Goal: Task Accomplishment & Management: Use online tool/utility

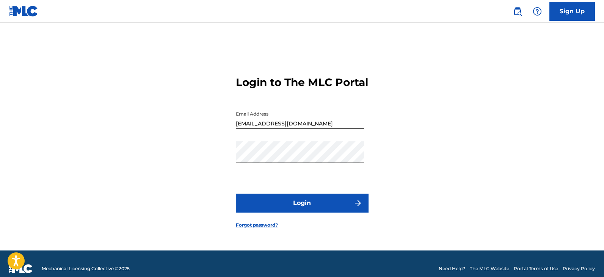
click at [291, 205] on button "Login" at bounding box center [302, 203] width 133 height 19
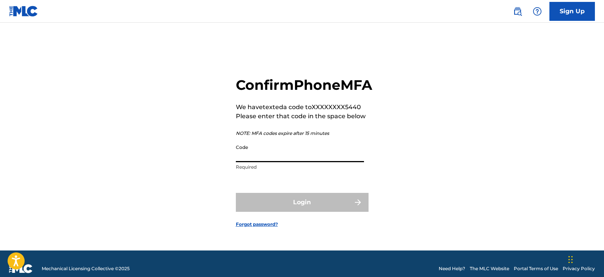
click at [287, 162] on input "Code" at bounding box center [300, 152] width 128 height 22
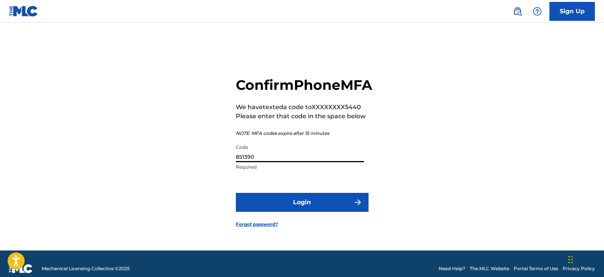
type input "851390"
click at [236, 193] on button "Login" at bounding box center [302, 202] width 133 height 19
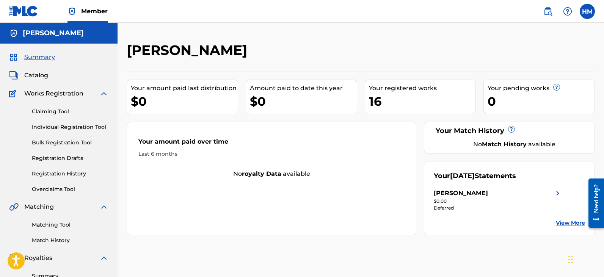
click at [58, 94] on span "Works Registration" at bounding box center [53, 93] width 59 height 9
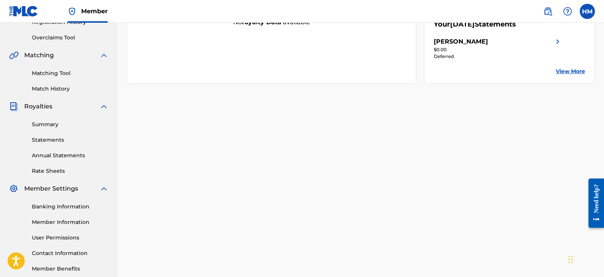
scroll to position [189, 0]
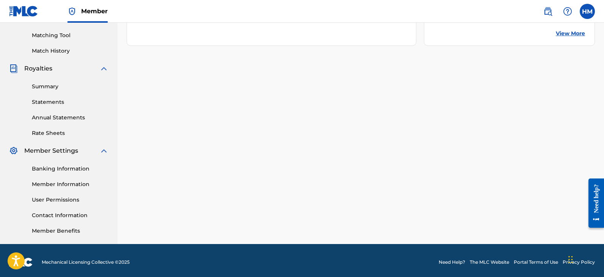
click at [49, 103] on link "Statements" at bounding box center [70, 102] width 77 height 8
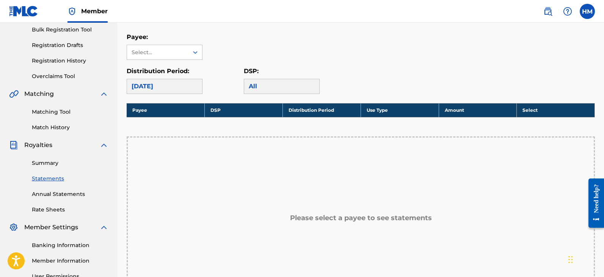
scroll to position [76, 0]
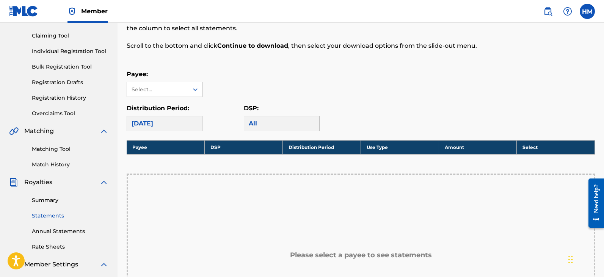
click at [194, 92] on icon at bounding box center [195, 90] width 8 height 8
click at [162, 103] on div "[PERSON_NAME]" at bounding box center [164, 106] width 75 height 19
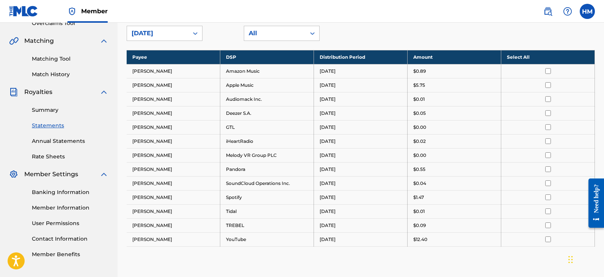
scroll to position [152, 0]
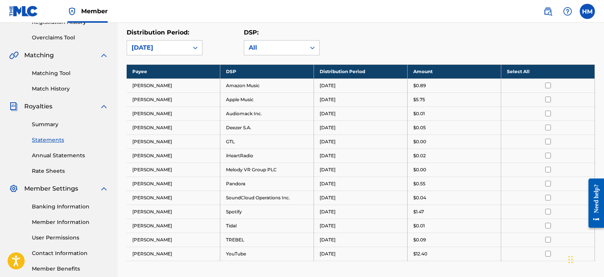
click at [523, 70] on th "Select All" at bounding box center [548, 71] width 94 height 14
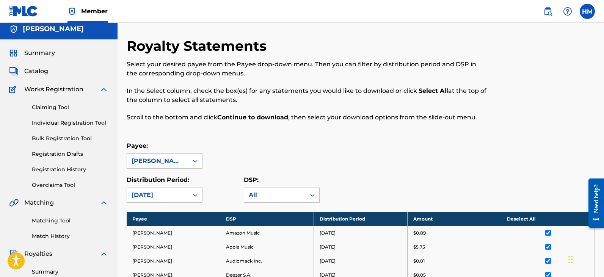
scroll to position [0, 0]
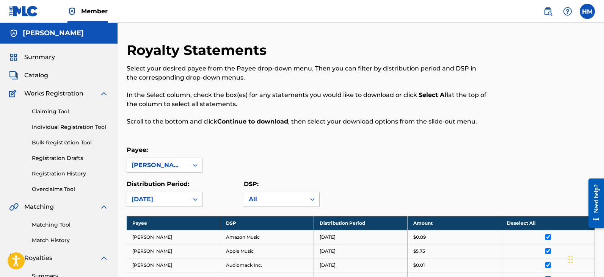
click at [53, 112] on link "Claiming Tool" at bounding box center [70, 112] width 77 height 8
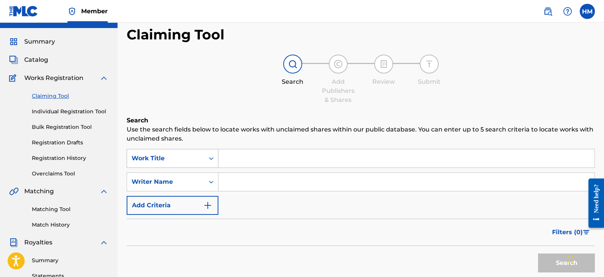
click at [211, 168] on div "Work Title" at bounding box center [173, 158] width 92 height 19
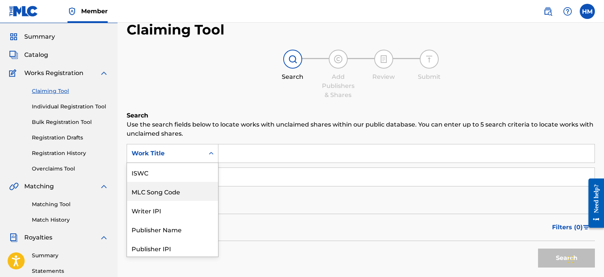
scroll to position [19, 0]
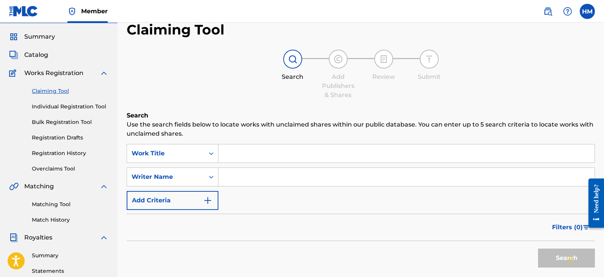
click at [241, 61] on div "Search Add Publishers & Shares Review Submit" at bounding box center [361, 75] width 468 height 50
click at [53, 152] on link "Registration History" at bounding box center [70, 153] width 77 height 8
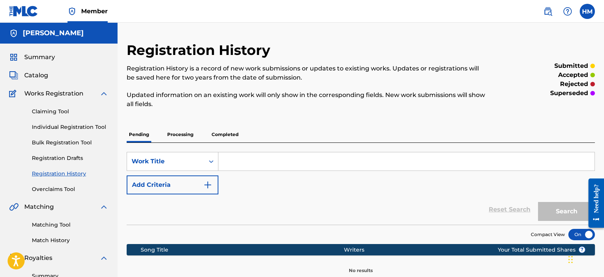
click at [43, 74] on span "Catalog" at bounding box center [36, 75] width 24 height 9
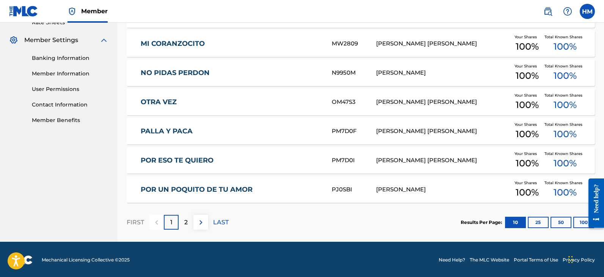
scroll to position [301, 0]
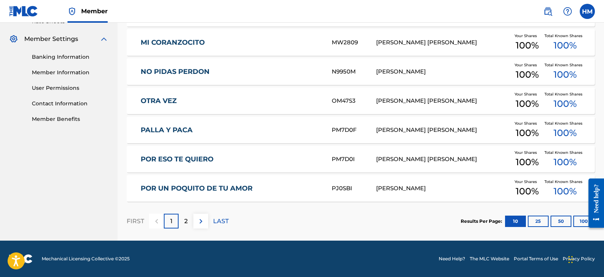
click at [189, 221] on div "2" at bounding box center [185, 221] width 15 height 15
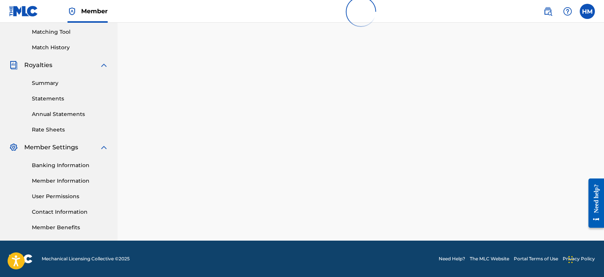
scroll to position [193, 0]
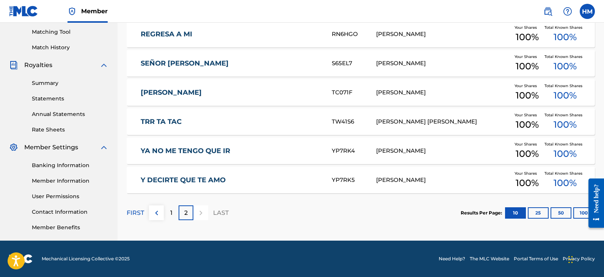
click at [161, 118] on link "TRR TA TAC" at bounding box center [231, 121] width 181 height 9
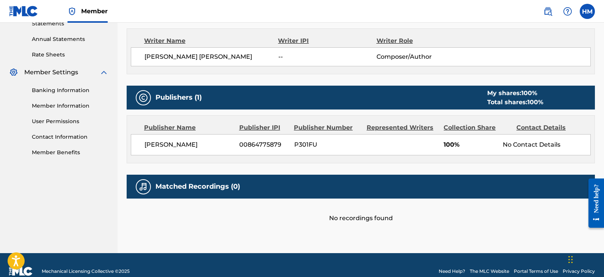
scroll to position [280, 0]
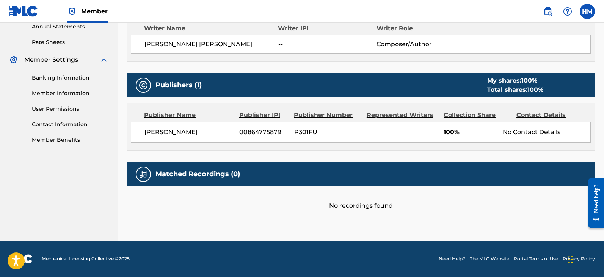
click at [147, 175] on img at bounding box center [143, 174] width 9 height 9
click at [220, 180] on div "Matched Recordings (0)" at bounding box center [361, 174] width 468 height 24
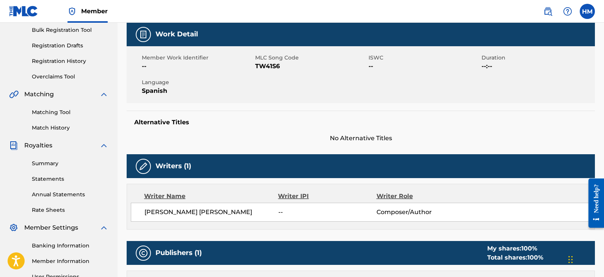
scroll to position [15, 0]
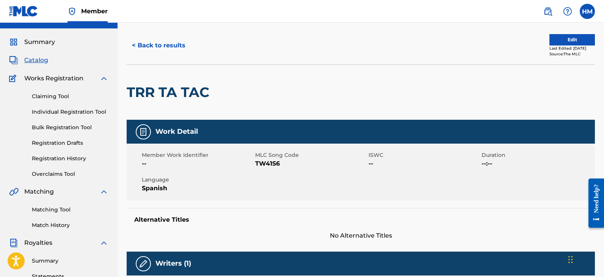
click at [53, 208] on link "Matching Tool" at bounding box center [70, 210] width 77 height 8
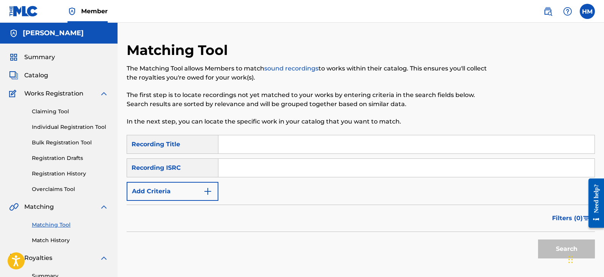
click at [225, 149] on input "Search Form" at bounding box center [406, 144] width 376 height 18
click at [196, 144] on div "Recording Title" at bounding box center [173, 144] width 92 height 19
click at [231, 144] on input "Search Form" at bounding box center [406, 144] width 376 height 18
type input "traa tac"
click at [246, 166] on input "Search Form" at bounding box center [406, 168] width 376 height 18
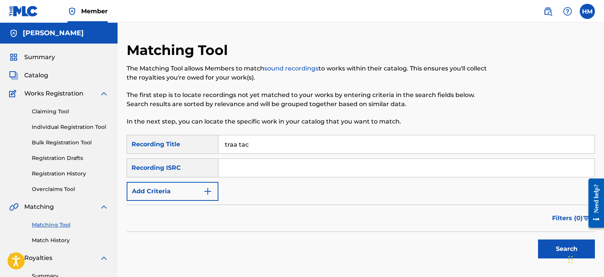
click at [34, 76] on span "Catalog" at bounding box center [36, 75] width 24 height 9
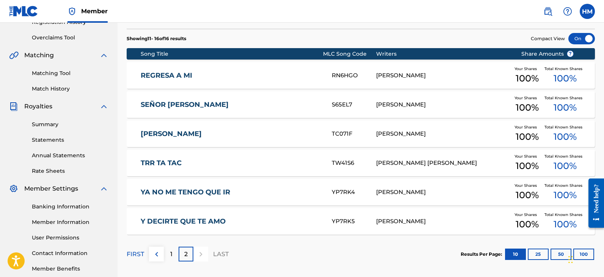
scroll to position [193, 0]
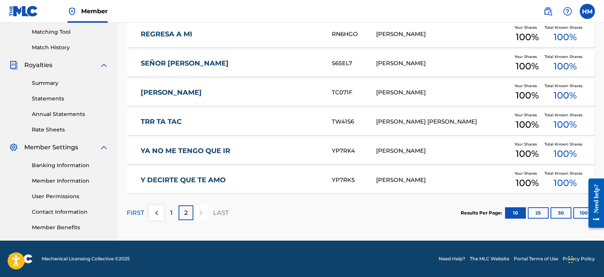
click at [295, 118] on link "TRR TA TAC" at bounding box center [231, 121] width 181 height 9
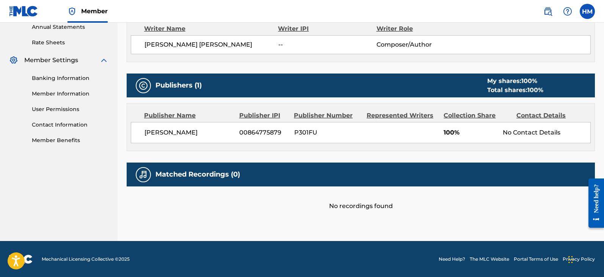
scroll to position [280, 0]
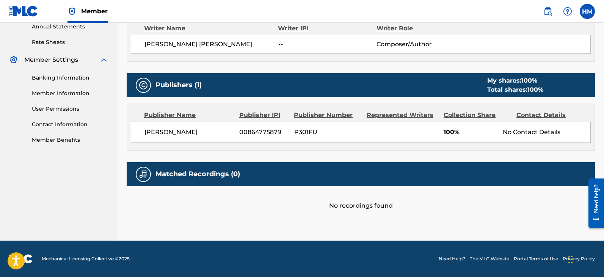
click at [141, 174] on img at bounding box center [143, 174] width 9 height 9
click at [271, 187] on div "No recordings found" at bounding box center [361, 198] width 468 height 24
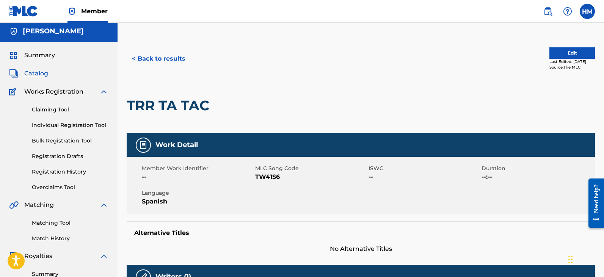
scroll to position [0, 0]
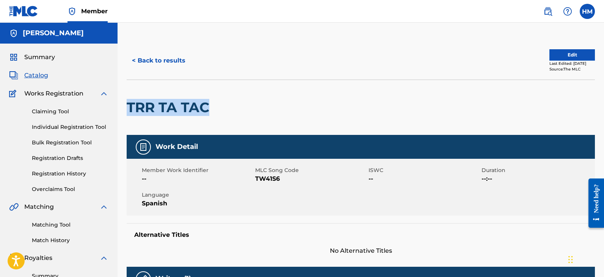
drag, startPoint x: 208, startPoint y: 104, endPoint x: 129, endPoint y: 103, distance: 79.2
click at [129, 103] on h2 "TRR TA TAC" at bounding box center [170, 107] width 86 height 17
copy h2 "TRR TA TAC"
click at [63, 224] on link "Matching Tool" at bounding box center [70, 225] width 77 height 8
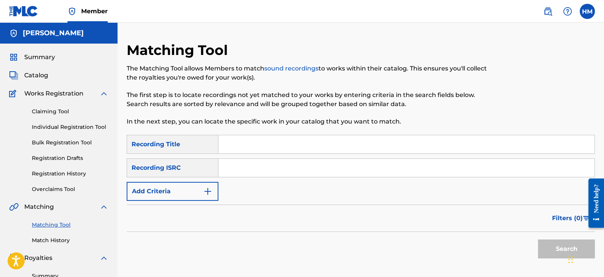
click at [256, 143] on input "Search Form" at bounding box center [406, 144] width 376 height 18
paste input "TRR TA TAC"
type input "TRR TA TAC"
click at [267, 163] on input "Search Form" at bounding box center [406, 168] width 376 height 18
click at [557, 247] on button "Search" at bounding box center [566, 248] width 57 height 19
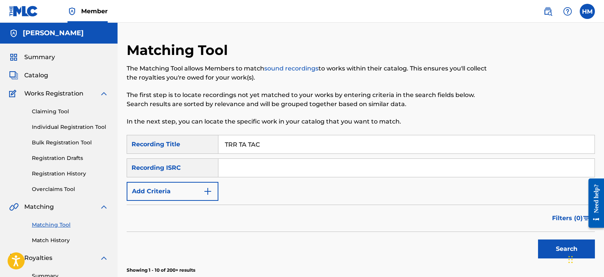
click at [557, 247] on button "Search" at bounding box center [566, 248] width 57 height 19
click at [210, 194] on img "Search Form" at bounding box center [207, 191] width 9 height 9
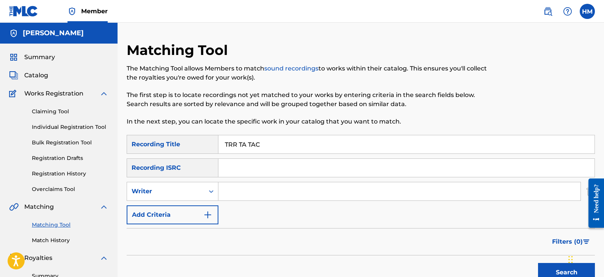
click at [210, 211] on img "Search Form" at bounding box center [207, 214] width 9 height 9
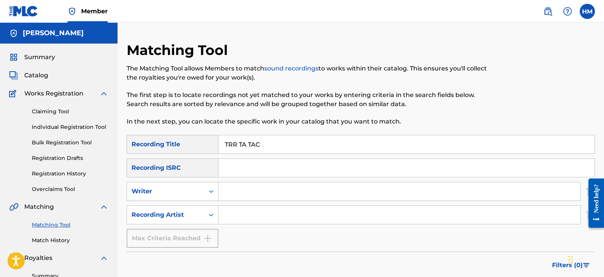
click at [222, 216] on input "Search Form" at bounding box center [399, 215] width 362 height 18
click at [210, 218] on icon "Search Form" at bounding box center [211, 215] width 8 height 8
click at [184, 231] on div "Recording Artist" at bounding box center [172, 233] width 91 height 19
click at [242, 218] on input "Search Form" at bounding box center [399, 215] width 362 height 18
type input "de parranda"
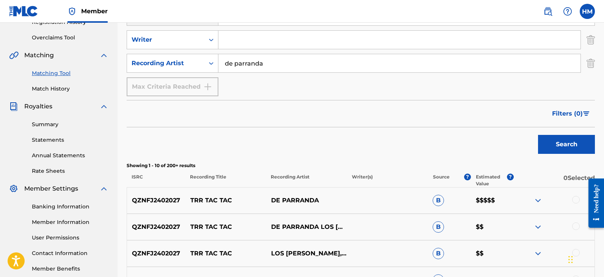
scroll to position [189, 0]
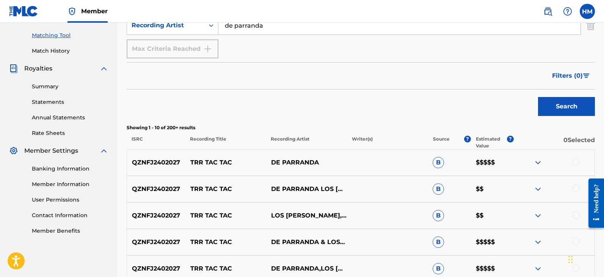
click at [539, 164] on img at bounding box center [537, 162] width 9 height 9
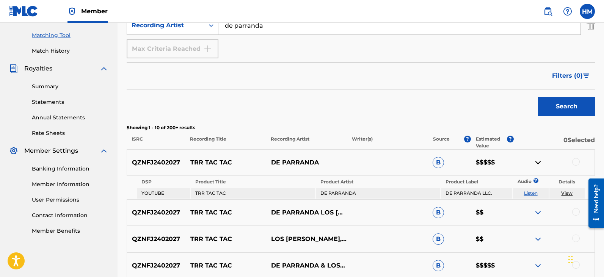
click at [538, 164] on img at bounding box center [537, 162] width 9 height 9
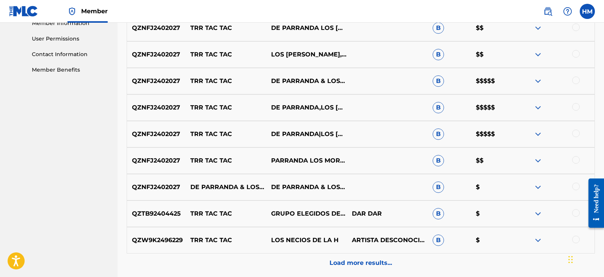
scroll to position [344, 0]
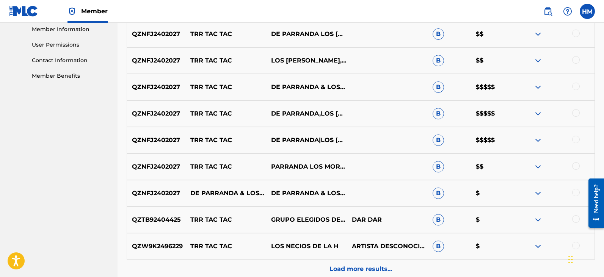
click at [373, 266] on p "Load more results..." at bounding box center [360, 268] width 63 height 9
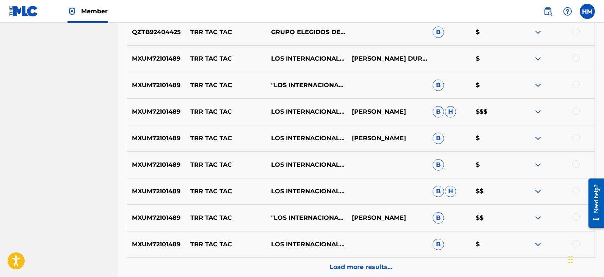
scroll to position [685, 0]
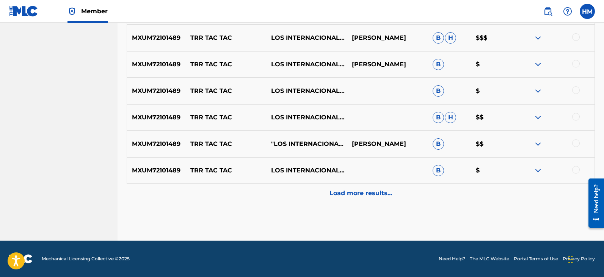
click at [374, 192] on p "Load more results..." at bounding box center [360, 193] width 63 height 9
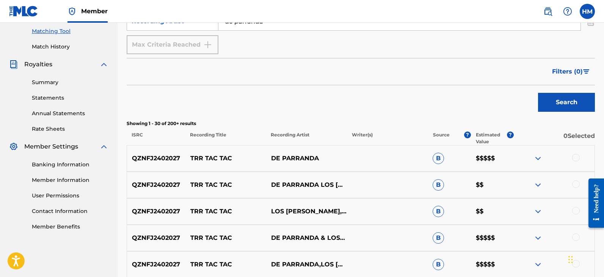
scroll to position [193, 0]
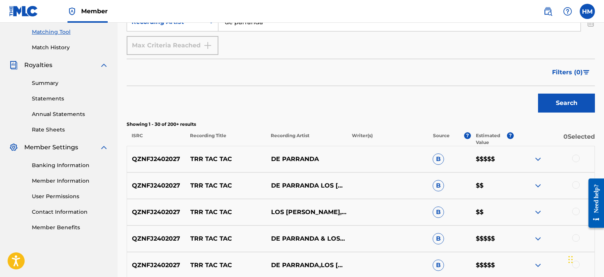
click at [578, 156] on div at bounding box center [576, 159] width 8 height 8
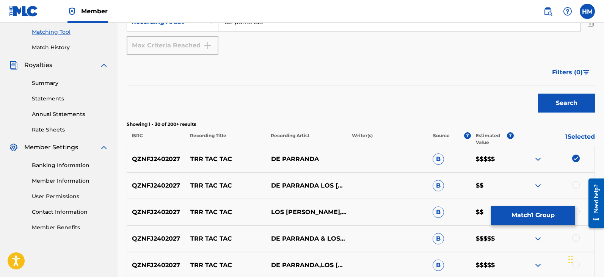
click at [577, 185] on div at bounding box center [576, 185] width 8 height 8
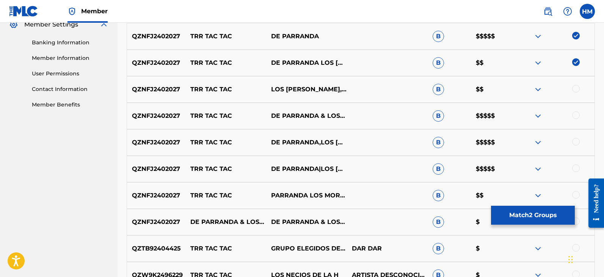
scroll to position [344, 0]
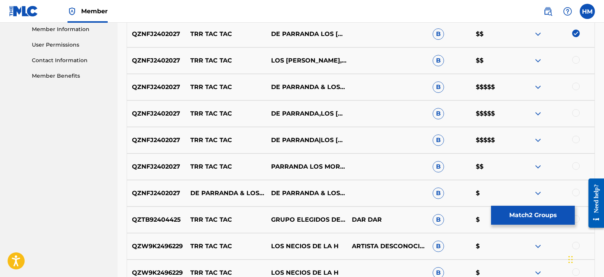
click at [574, 59] on div at bounding box center [576, 60] width 8 height 8
click at [573, 88] on div at bounding box center [576, 87] width 8 height 8
click at [574, 113] on div at bounding box center [576, 113] width 8 height 8
click at [574, 139] on div at bounding box center [576, 140] width 8 height 8
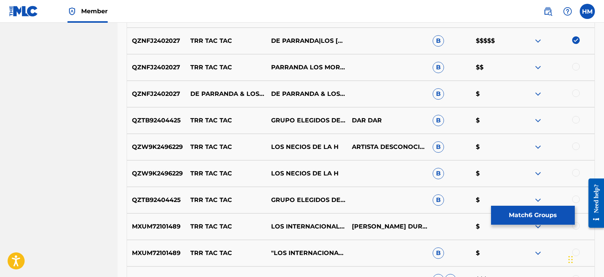
scroll to position [458, 0]
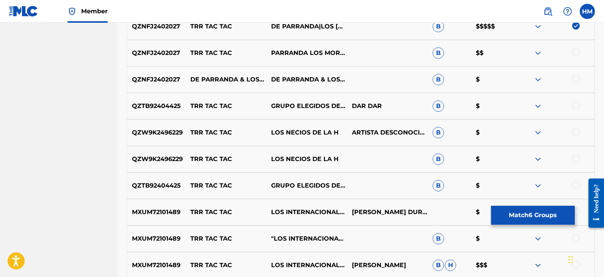
click at [579, 53] on div at bounding box center [576, 52] width 8 height 8
click at [576, 81] on div at bounding box center [576, 79] width 8 height 8
click at [576, 105] on div at bounding box center [576, 106] width 8 height 8
click at [574, 129] on div at bounding box center [576, 132] width 8 height 8
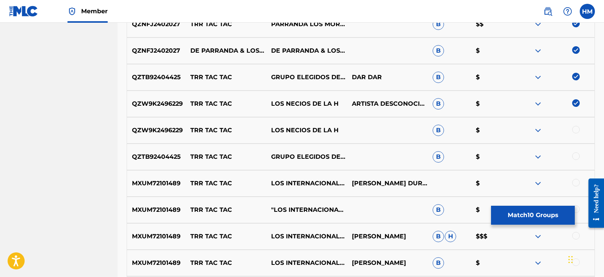
scroll to position [572, 0]
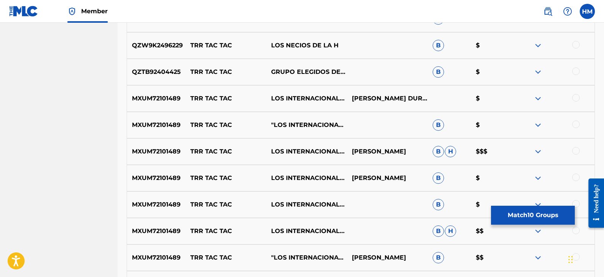
click at [576, 43] on div at bounding box center [576, 45] width 8 height 8
click at [577, 74] on div at bounding box center [576, 71] width 8 height 8
click at [576, 96] on div at bounding box center [576, 98] width 8 height 8
click at [574, 125] on div at bounding box center [576, 124] width 8 height 8
click at [574, 154] on div at bounding box center [576, 151] width 8 height 8
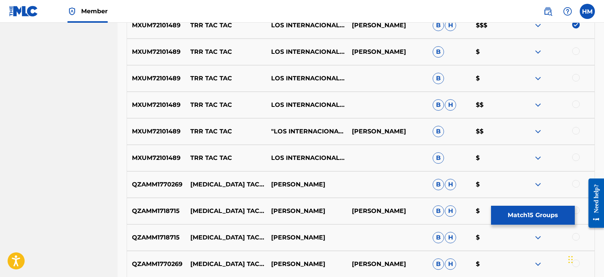
scroll to position [685, 0]
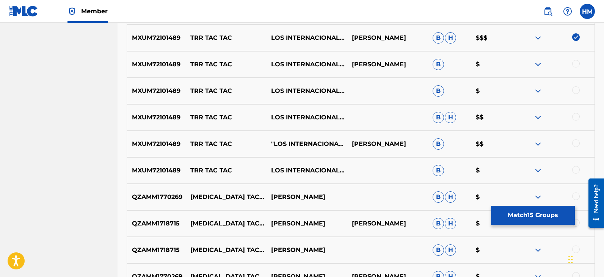
click at [579, 64] on div at bounding box center [576, 64] width 8 height 8
click at [576, 93] on div at bounding box center [576, 90] width 8 height 8
click at [578, 116] on div at bounding box center [576, 117] width 8 height 8
click at [576, 144] on div at bounding box center [576, 143] width 8 height 8
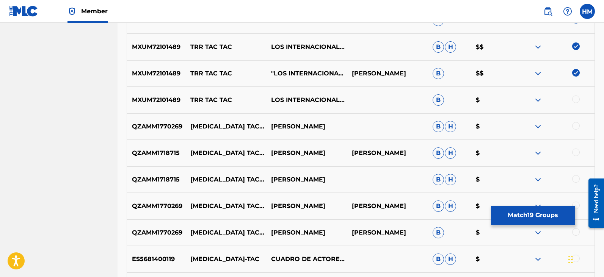
scroll to position [761, 0]
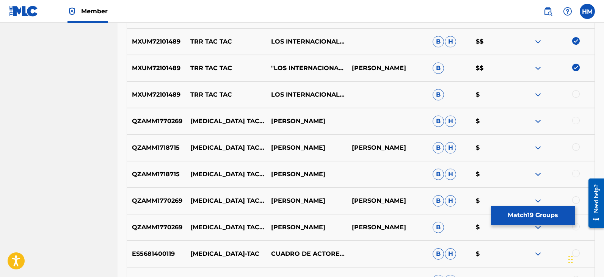
click at [576, 98] on div at bounding box center [553, 94] width 81 height 9
click at [575, 95] on div at bounding box center [576, 94] width 8 height 8
click at [573, 115] on div "QZAMM1770269 [MEDICAL_DATA] TAC [MEDICAL_DATA] TAC [PERSON_NAME] [PERSON_NAME] $" at bounding box center [361, 121] width 468 height 27
click at [573, 120] on div at bounding box center [576, 121] width 8 height 8
click at [575, 146] on div at bounding box center [576, 147] width 8 height 8
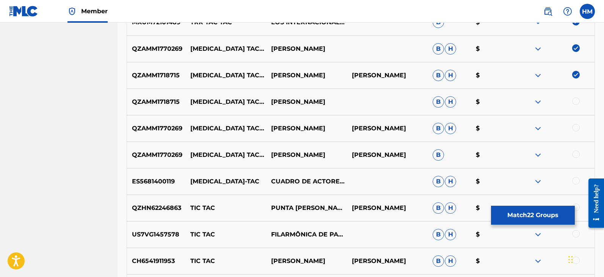
scroll to position [837, 0]
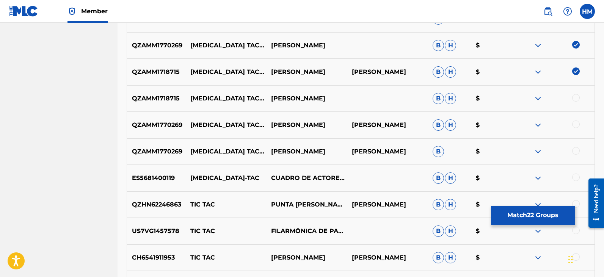
click at [574, 103] on div at bounding box center [553, 98] width 81 height 9
click at [574, 100] on div at bounding box center [576, 98] width 8 height 8
click at [574, 126] on div at bounding box center [576, 124] width 8 height 8
click at [576, 150] on div at bounding box center [576, 151] width 8 height 8
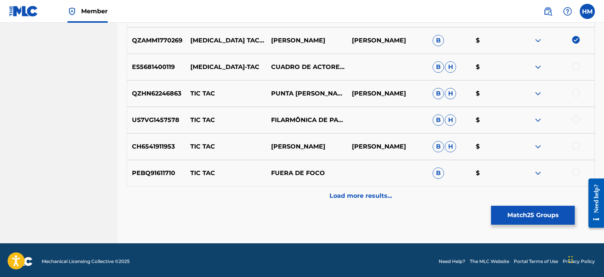
scroll to position [951, 0]
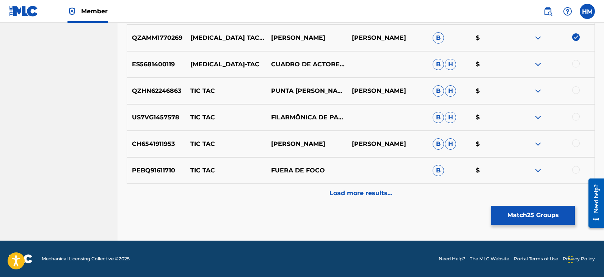
click at [577, 63] on div at bounding box center [576, 64] width 8 height 8
click at [577, 91] on div at bounding box center [576, 90] width 8 height 8
click at [573, 117] on div at bounding box center [576, 117] width 8 height 8
click at [575, 140] on div at bounding box center [576, 143] width 8 height 8
click at [574, 172] on div at bounding box center [576, 170] width 8 height 8
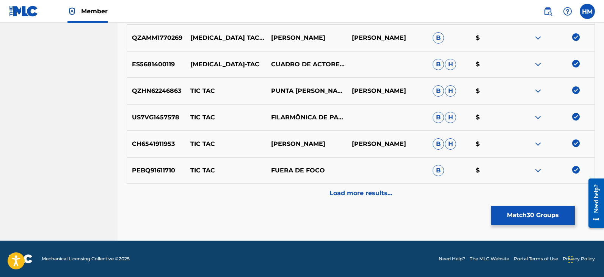
click at [536, 214] on button "Match 30 Groups" at bounding box center [533, 215] width 84 height 19
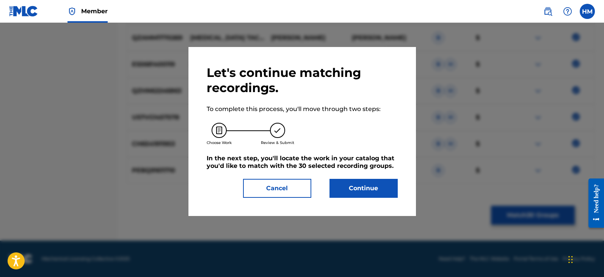
click at [364, 189] on button "Continue" at bounding box center [363, 188] width 68 height 19
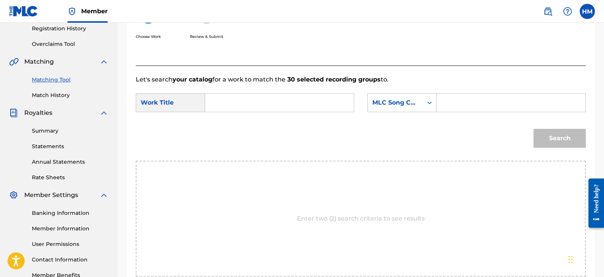
scroll to position [114, 0]
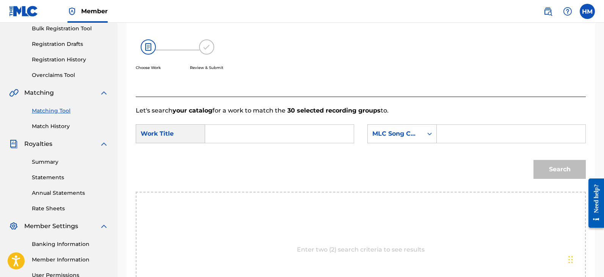
click at [260, 138] on input "Search Form" at bounding box center [279, 134] width 136 height 18
click at [150, 130] on div "Work Title" at bounding box center [170, 133] width 69 height 19
paste input "TRR TA TAC"
type input "TRR TA TAC"
click at [409, 170] on div "Search" at bounding box center [361, 171] width 450 height 39
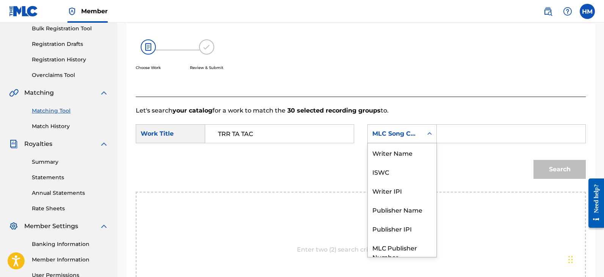
click at [430, 127] on div "Search Form" at bounding box center [429, 134] width 14 height 14
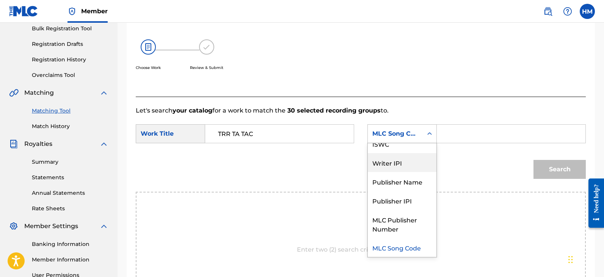
scroll to position [0, 0]
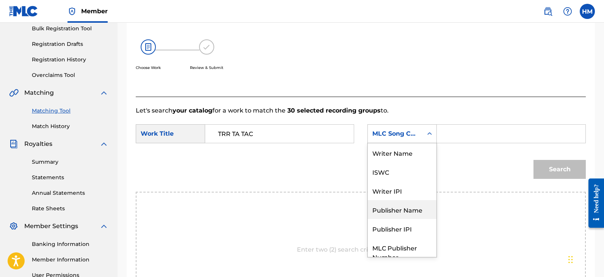
click at [411, 212] on div "Publisher Name" at bounding box center [402, 209] width 69 height 19
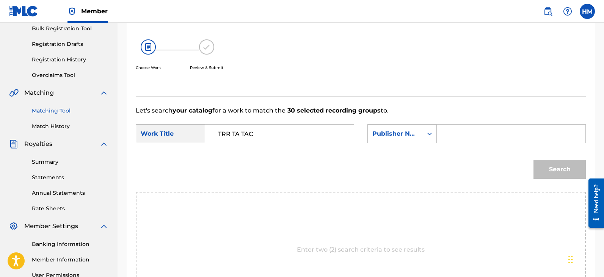
click at [444, 135] on input "Search Form" at bounding box center [511, 134] width 136 height 18
type input "yes media pubishing"
click at [564, 168] on button "Search" at bounding box center [559, 169] width 52 height 19
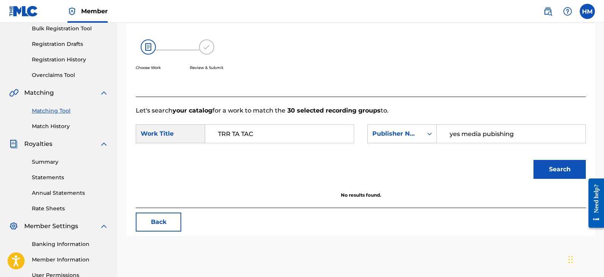
drag, startPoint x: 540, startPoint y: 131, endPoint x: 333, endPoint y: 123, distance: 206.6
click at [333, 123] on form "SearchWithCriteria96992aae-970f-4e8c-ab4a-4a9d8065170f Work Title TRR TA TAC Se…" at bounding box center [361, 153] width 450 height 77
type input "j"
type input "Jrdan A"
click at [425, 132] on div "Search Form" at bounding box center [429, 134] width 14 height 14
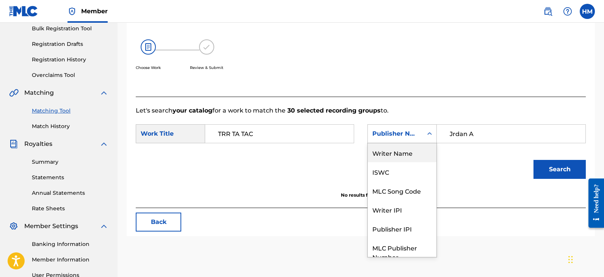
click at [403, 158] on div "Writer Name" at bounding box center [402, 152] width 69 height 19
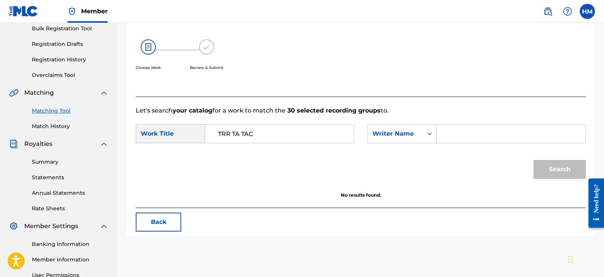
click at [462, 136] on input "Search Form" at bounding box center [511, 134] width 136 height 18
type input "j"
type input "[PERSON_NAME]"
click at [558, 171] on button "Search" at bounding box center [559, 169] width 52 height 19
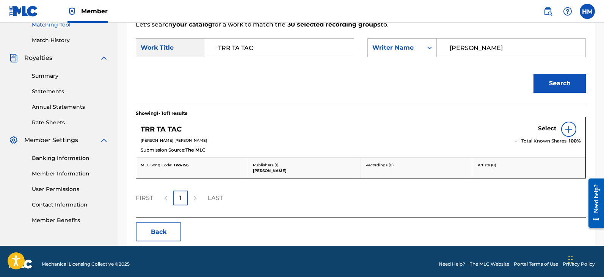
scroll to position [205, 0]
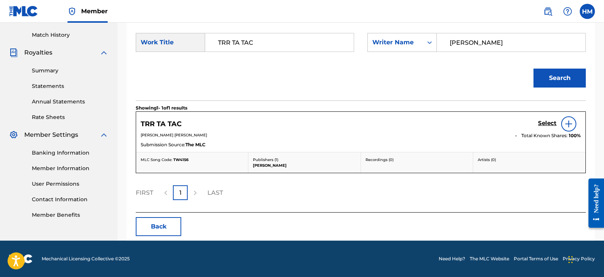
click at [569, 124] on img at bounding box center [568, 123] width 9 height 9
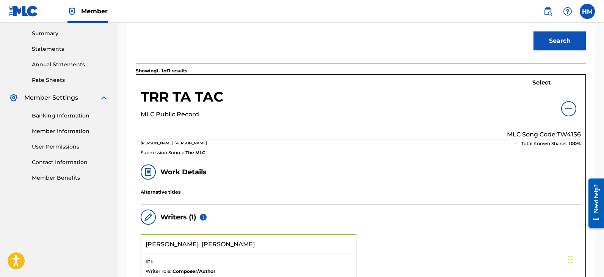
scroll to position [242, 0]
click at [544, 83] on h5 "Select" at bounding box center [541, 83] width 19 height 7
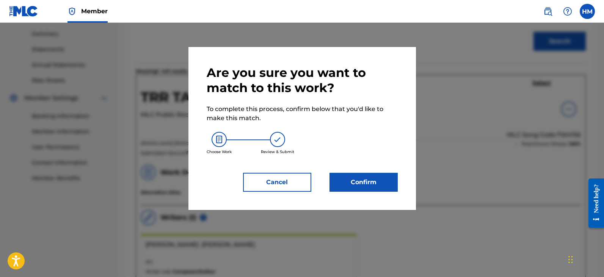
click at [378, 181] on button "Confirm" at bounding box center [363, 182] width 68 height 19
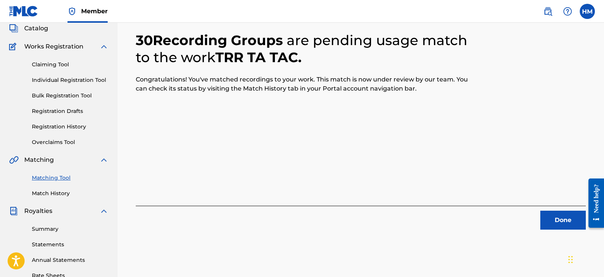
scroll to position [41, 0]
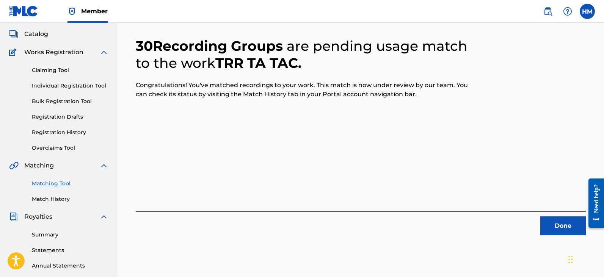
click at [567, 227] on button "Done" at bounding box center [562, 225] width 45 height 19
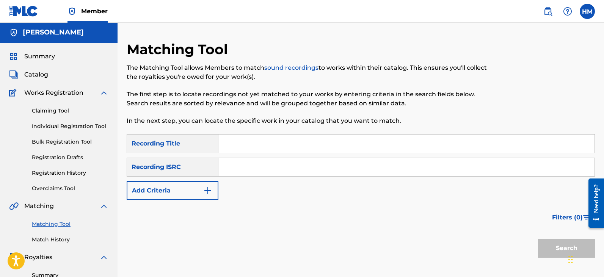
scroll to position [0, 0]
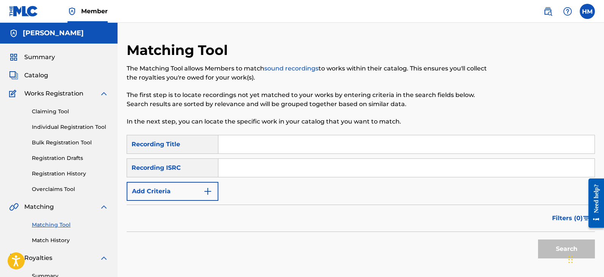
click at [58, 110] on link "Claiming Tool" at bounding box center [70, 112] width 77 height 8
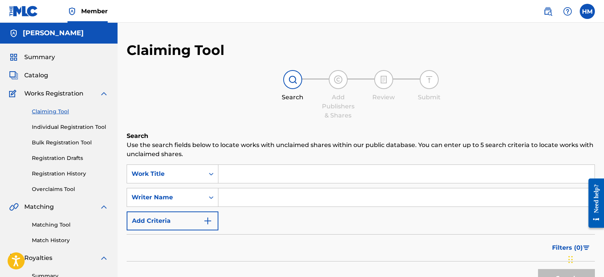
click at [50, 222] on link "Matching Tool" at bounding box center [70, 225] width 77 height 8
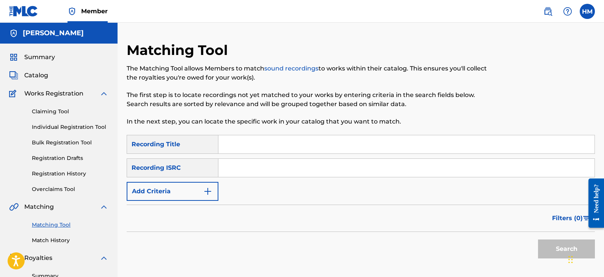
click at [261, 147] on input "Search Form" at bounding box center [406, 144] width 376 height 18
paste input "TRR TA TAC"
type input "TRR TA TAC"
click at [250, 166] on input "Search Form" at bounding box center [406, 168] width 376 height 18
click at [206, 188] on img "Search Form" at bounding box center [207, 191] width 9 height 9
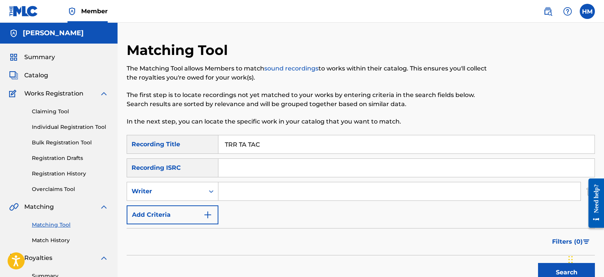
click at [207, 211] on img "Search Form" at bounding box center [207, 214] width 9 height 9
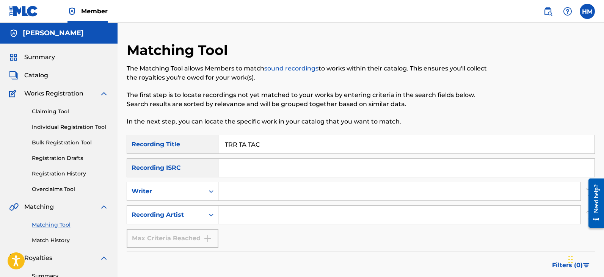
click at [55, 186] on link "Overclaims Tool" at bounding box center [70, 189] width 77 height 8
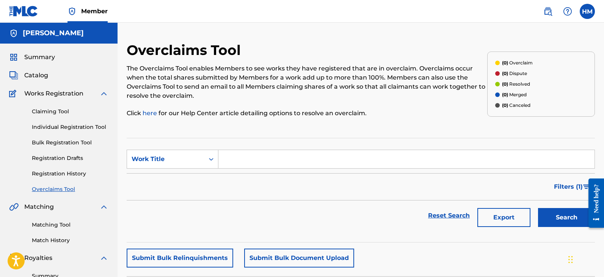
click at [57, 112] on link "Claiming Tool" at bounding box center [70, 112] width 77 height 8
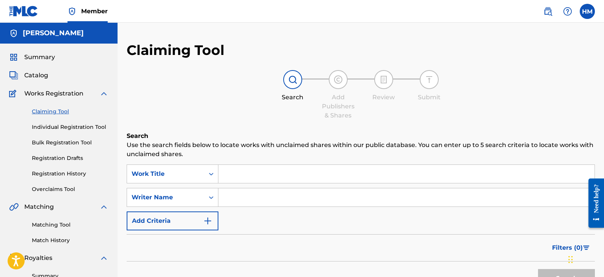
click at [32, 75] on span "Catalog" at bounding box center [36, 75] width 24 height 9
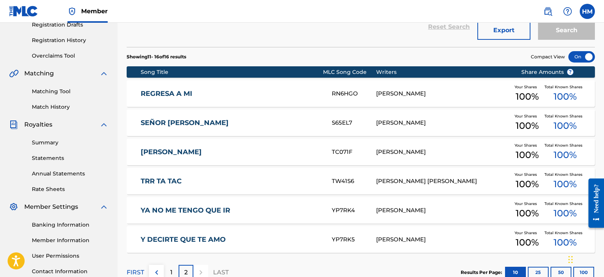
scroll to position [152, 0]
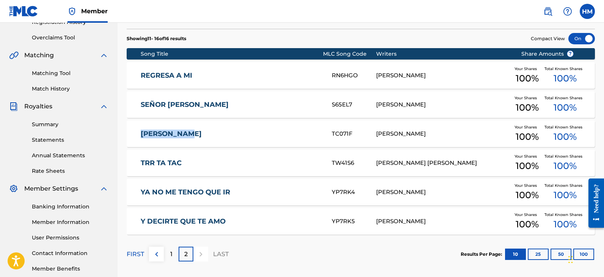
drag, startPoint x: 139, startPoint y: 134, endPoint x: 192, endPoint y: 131, distance: 53.5
click at [192, 131] on div "[PERSON_NAME] TC071F [PERSON_NAME] Your Shares 100 % Total Known Shares 100 %" at bounding box center [361, 133] width 468 height 27
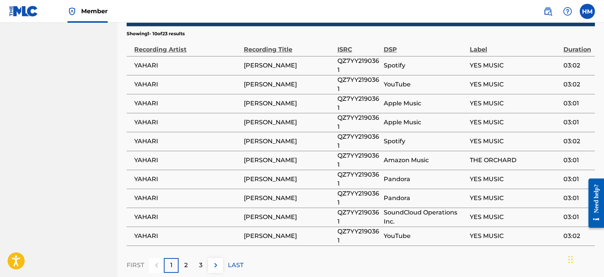
scroll to position [455, 0]
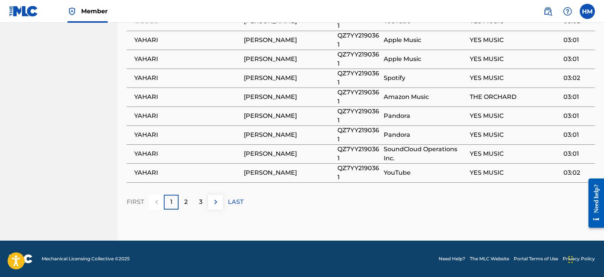
click at [181, 200] on div "2" at bounding box center [185, 202] width 15 height 15
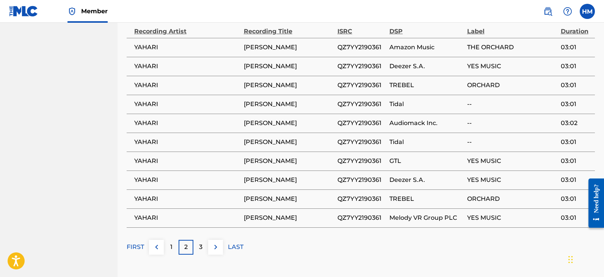
scroll to position [504, 0]
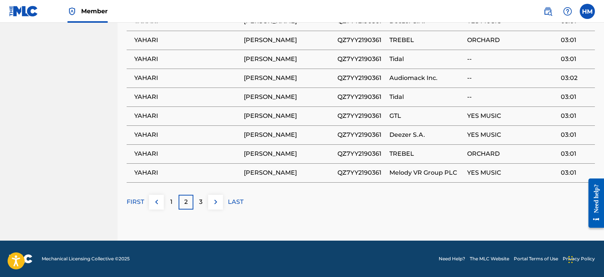
click at [203, 202] on div "3" at bounding box center [200, 202] width 15 height 15
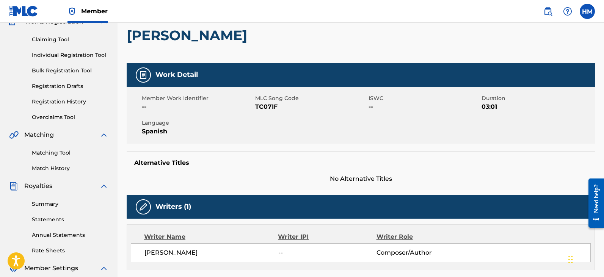
scroll to position [68, 0]
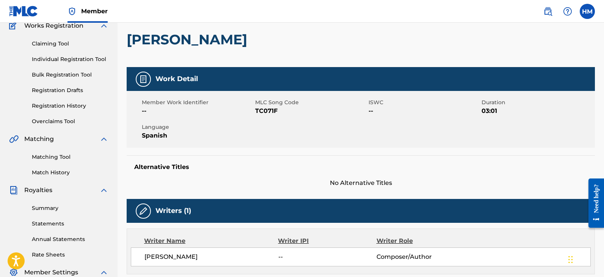
click at [59, 156] on link "Matching Tool" at bounding box center [70, 157] width 77 height 8
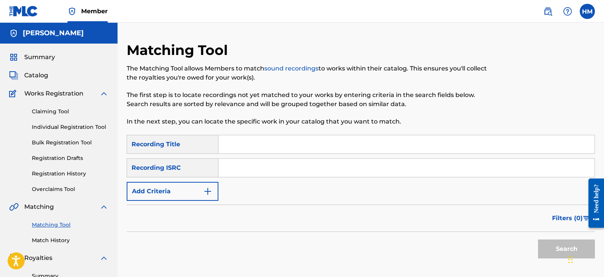
click at [238, 147] on input "Search Form" at bounding box center [406, 144] width 376 height 18
paste input "TRR TA TAC"
type input "TRR TA TAC"
drag, startPoint x: 261, startPoint y: 150, endPoint x: 143, endPoint y: 141, distance: 118.2
click at [143, 141] on div "SearchWithCriteriaa97521b4-87e4-4810-9cb4-3ad923aaee2c Recording Title TRR TA T…" at bounding box center [361, 144] width 468 height 19
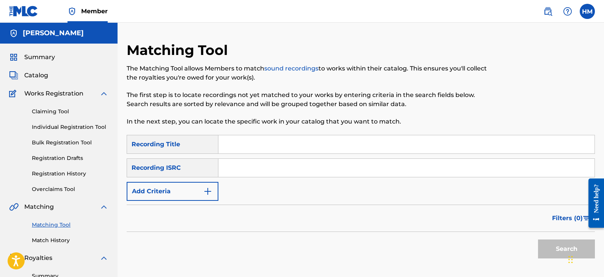
click at [38, 75] on span "Catalog" at bounding box center [36, 75] width 24 height 9
